Goal: Transaction & Acquisition: Purchase product/service

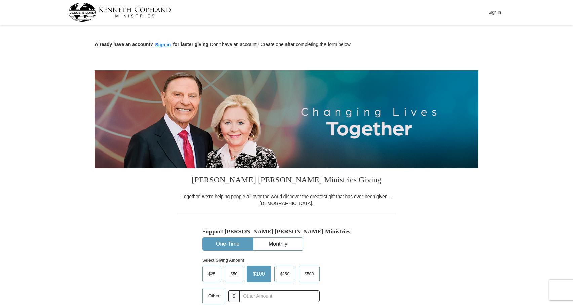
scroll to position [128, 0]
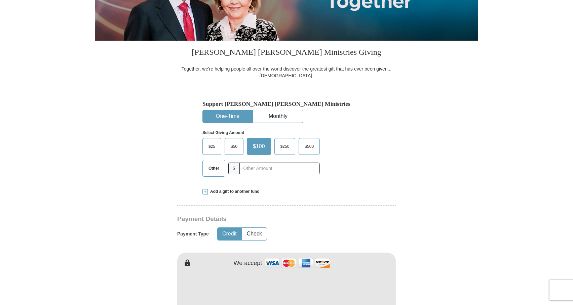
click at [236, 145] on span "$50" at bounding box center [233, 147] width 13 height 10
click at [0, 0] on input "$50" at bounding box center [0, 0] width 0 height 0
click at [226, 113] on button "One-Time" at bounding box center [228, 116] width 50 height 12
click at [238, 143] on span "$50" at bounding box center [235, 147] width 16 height 10
click at [0, 0] on input "$50" at bounding box center [0, 0] width 0 height 0
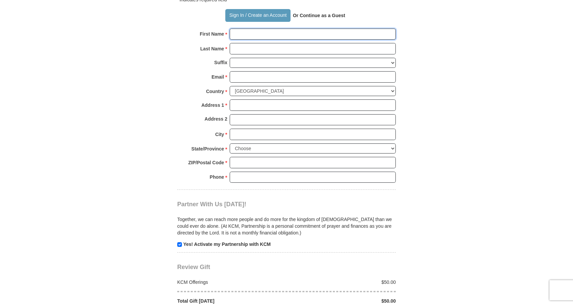
scroll to position [478, 0]
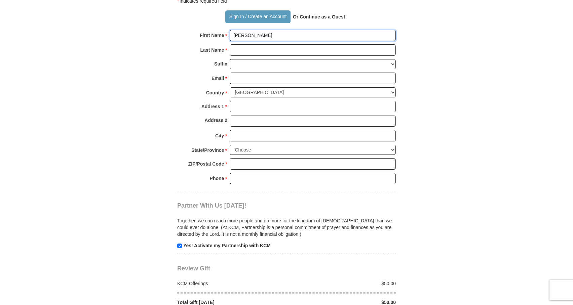
type input "[PERSON_NAME]"
type input "Ogrizovic"
type input "[EMAIL_ADDRESS][DOMAIN_NAME]"
type input "[STREET_ADDRESS]"
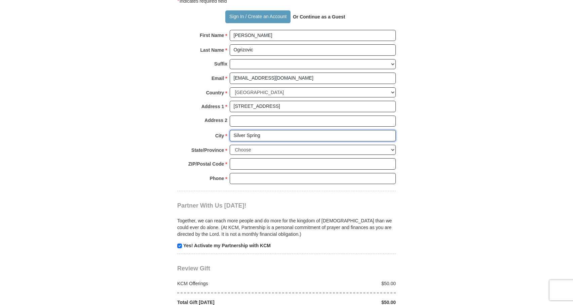
type input "Silver Spring"
select select "MD"
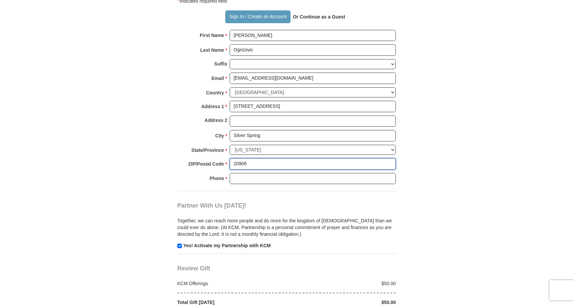
type input "20906"
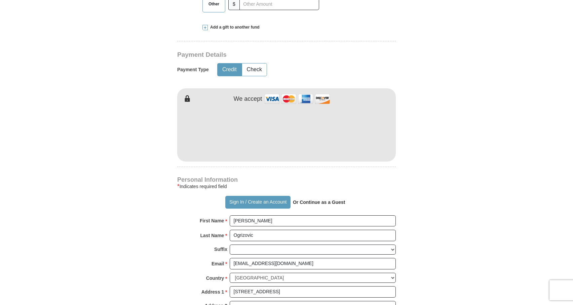
scroll to position [305, 0]
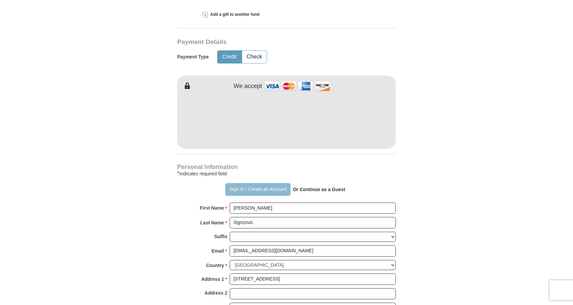
type input "3014373616"
click at [262, 188] on button "Sign In / Create an Account" at bounding box center [257, 189] width 65 height 13
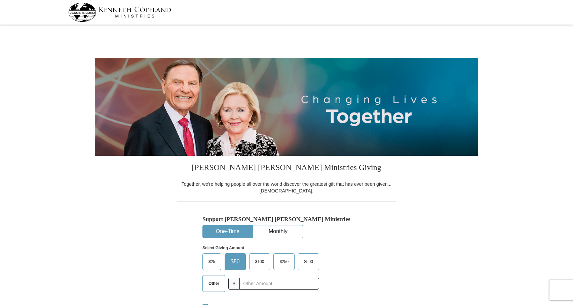
select select "MD"
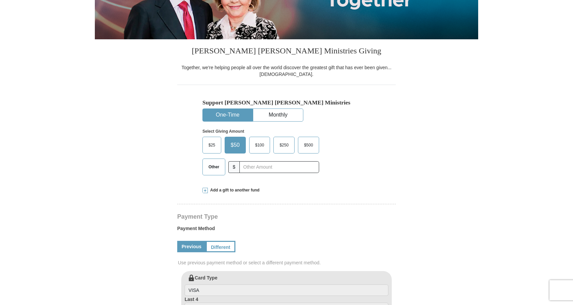
scroll to position [171, 0]
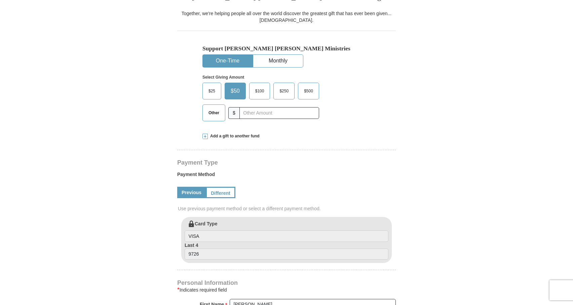
click at [229, 64] on button "One-Time" at bounding box center [228, 61] width 50 height 12
click at [232, 93] on span "$50" at bounding box center [235, 91] width 16 height 10
click at [0, 0] on input "$50" at bounding box center [0, 0] width 0 height 0
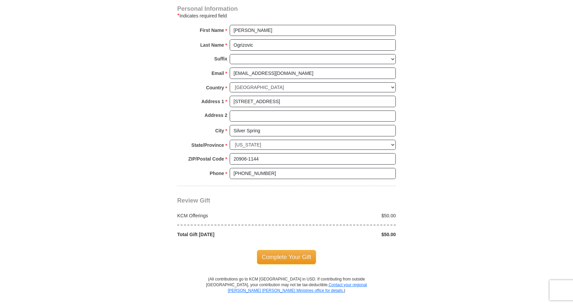
scroll to position [507, 0]
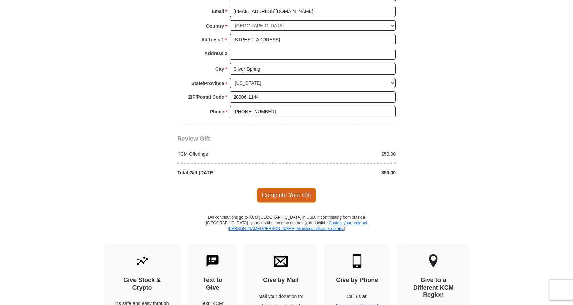
click at [288, 188] on span "Complete Your Gift" at bounding box center [287, 195] width 60 height 14
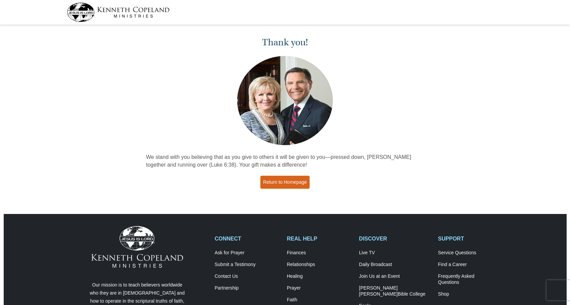
click at [289, 181] on link "Return to Homepage" at bounding box center [286, 182] width 50 height 13
